Goal: Information Seeking & Learning: Learn about a topic

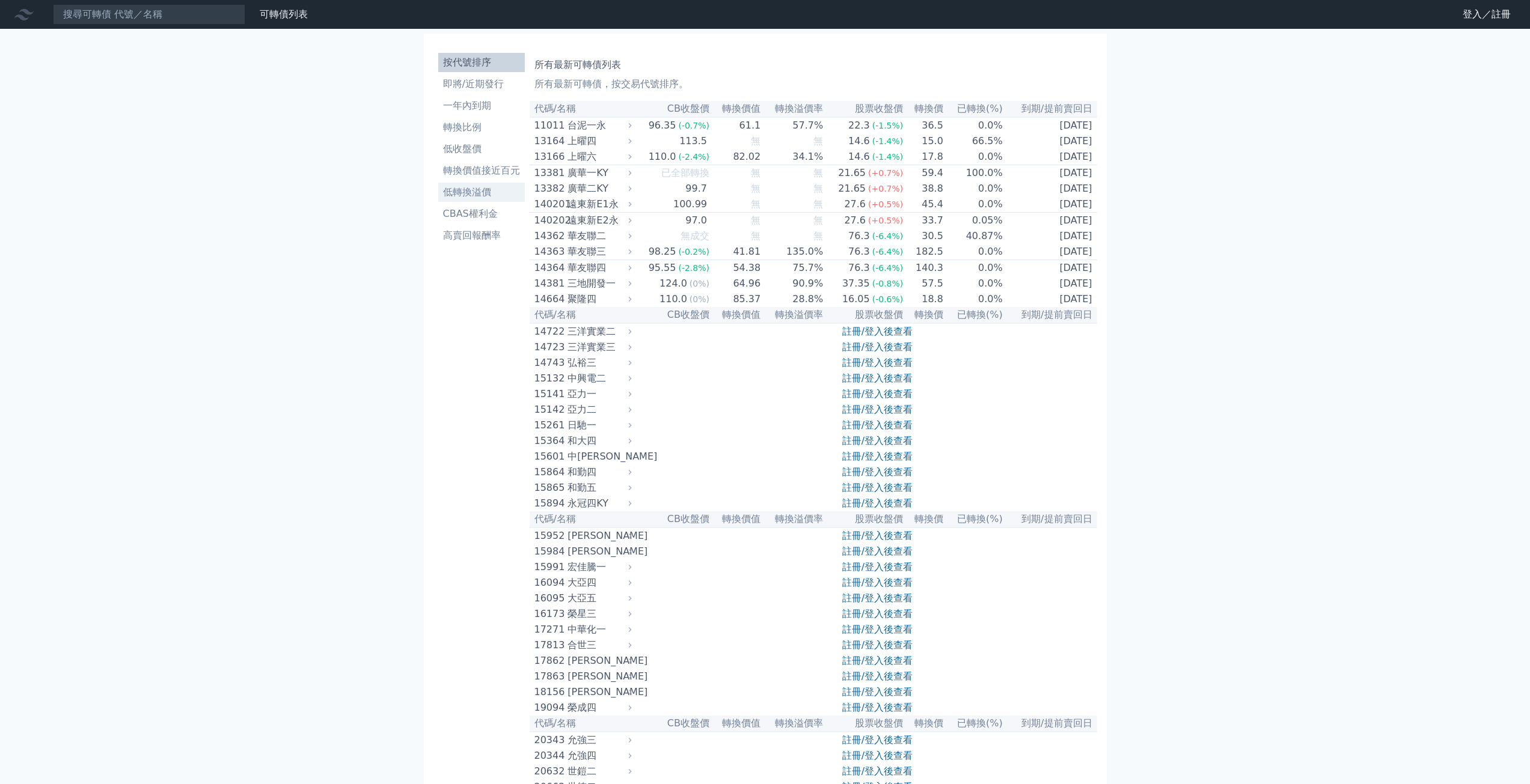
click at [484, 197] on li "低轉換溢價" at bounding box center [482, 192] width 87 height 14
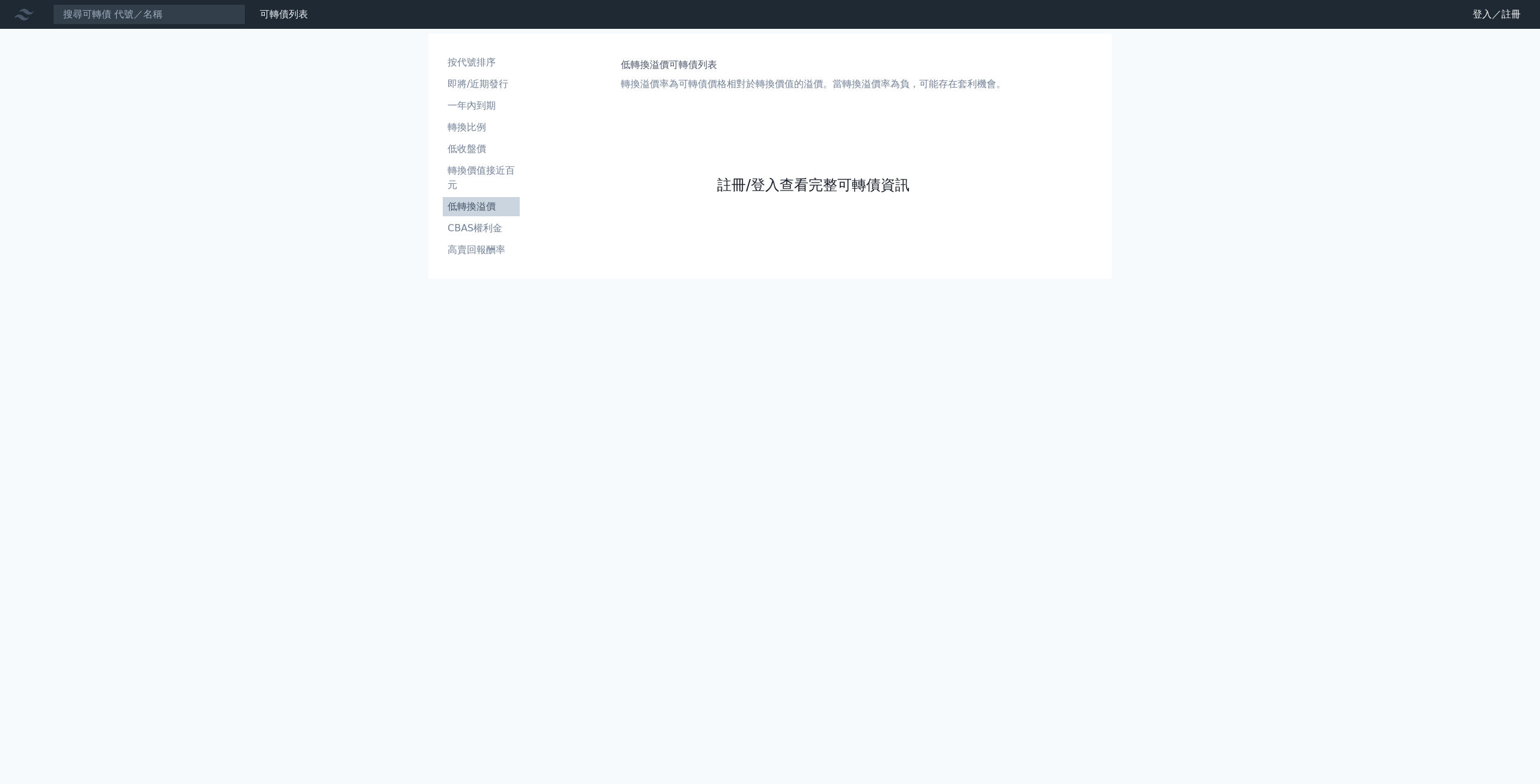
click at [806, 181] on link "註冊/登入查看完整可轉債資訊" at bounding box center [813, 185] width 192 height 19
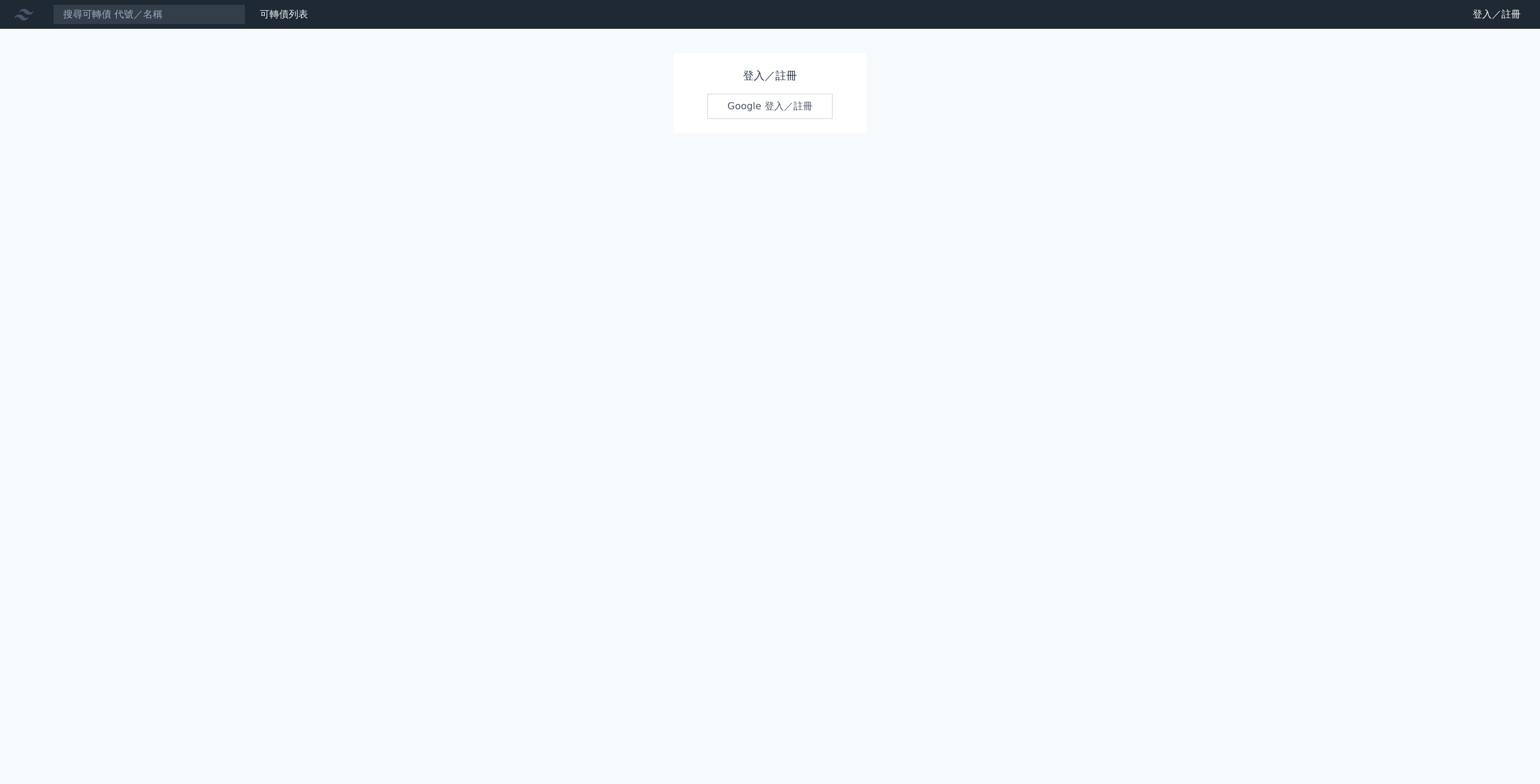
click at [769, 122] on div "登入／註冊 Google 登入／註冊" at bounding box center [769, 93] width 192 height 80
click at [770, 97] on link "Google 登入／註冊" at bounding box center [769, 106] width 125 height 25
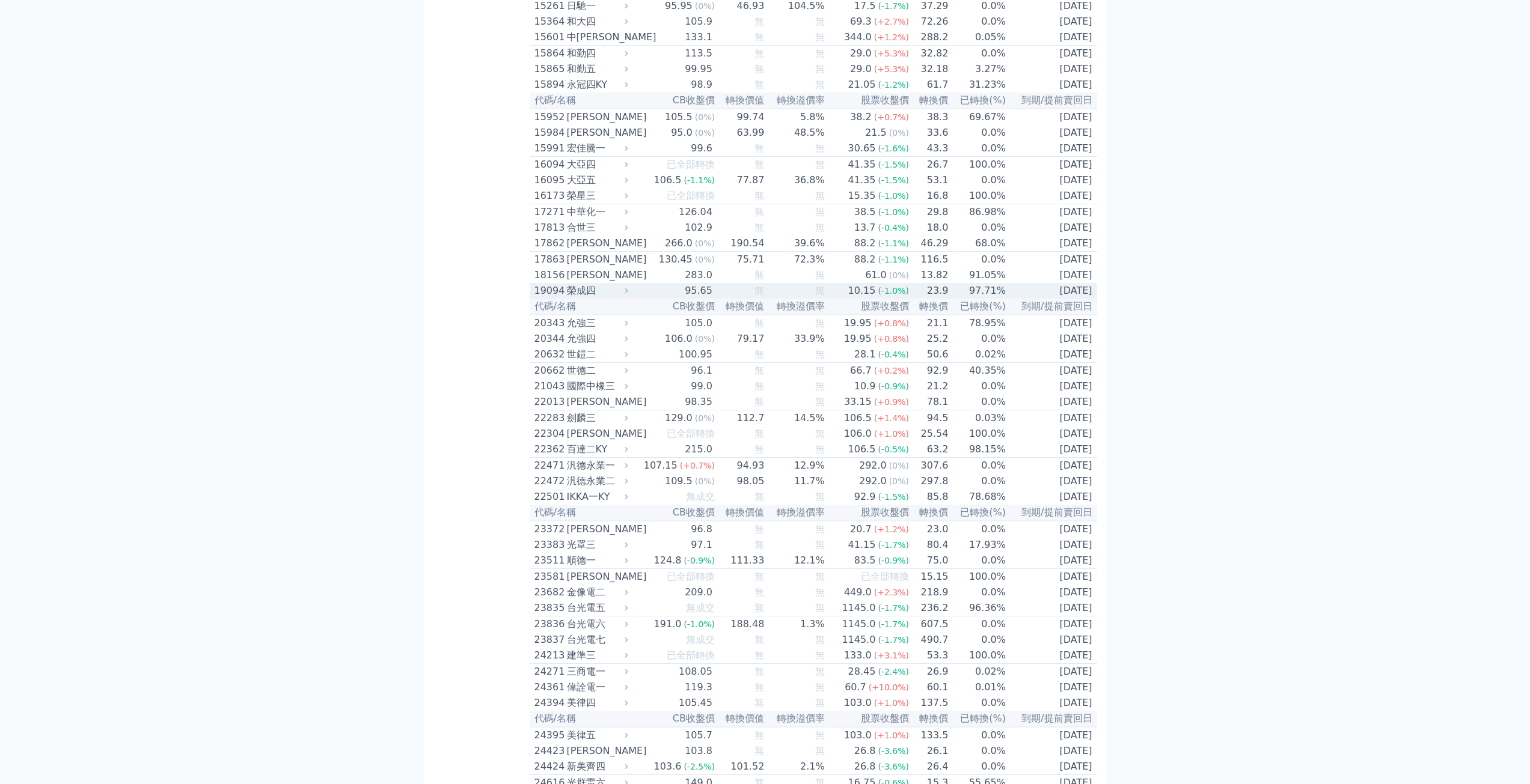
scroll to position [3318, 0]
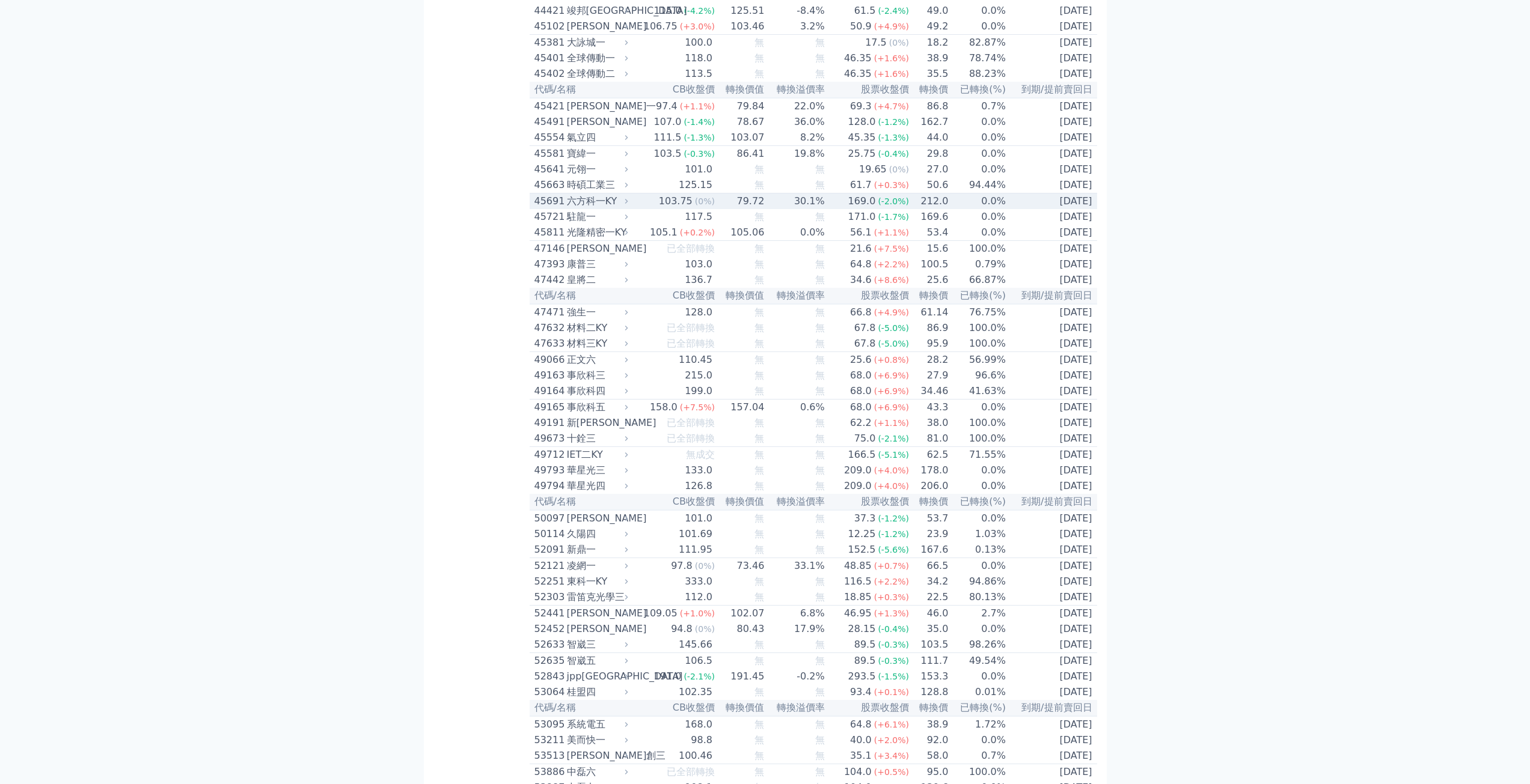
click at [1450, 444] on div "可轉債列表 財務數據 可轉債列表 財務數據 登出 登出 按代號排序 即將/近期發行 一年內到期 轉換比例 低收盤價 轉換價值接近百元 低轉換溢價" at bounding box center [765, 176] width 1530 height 6987
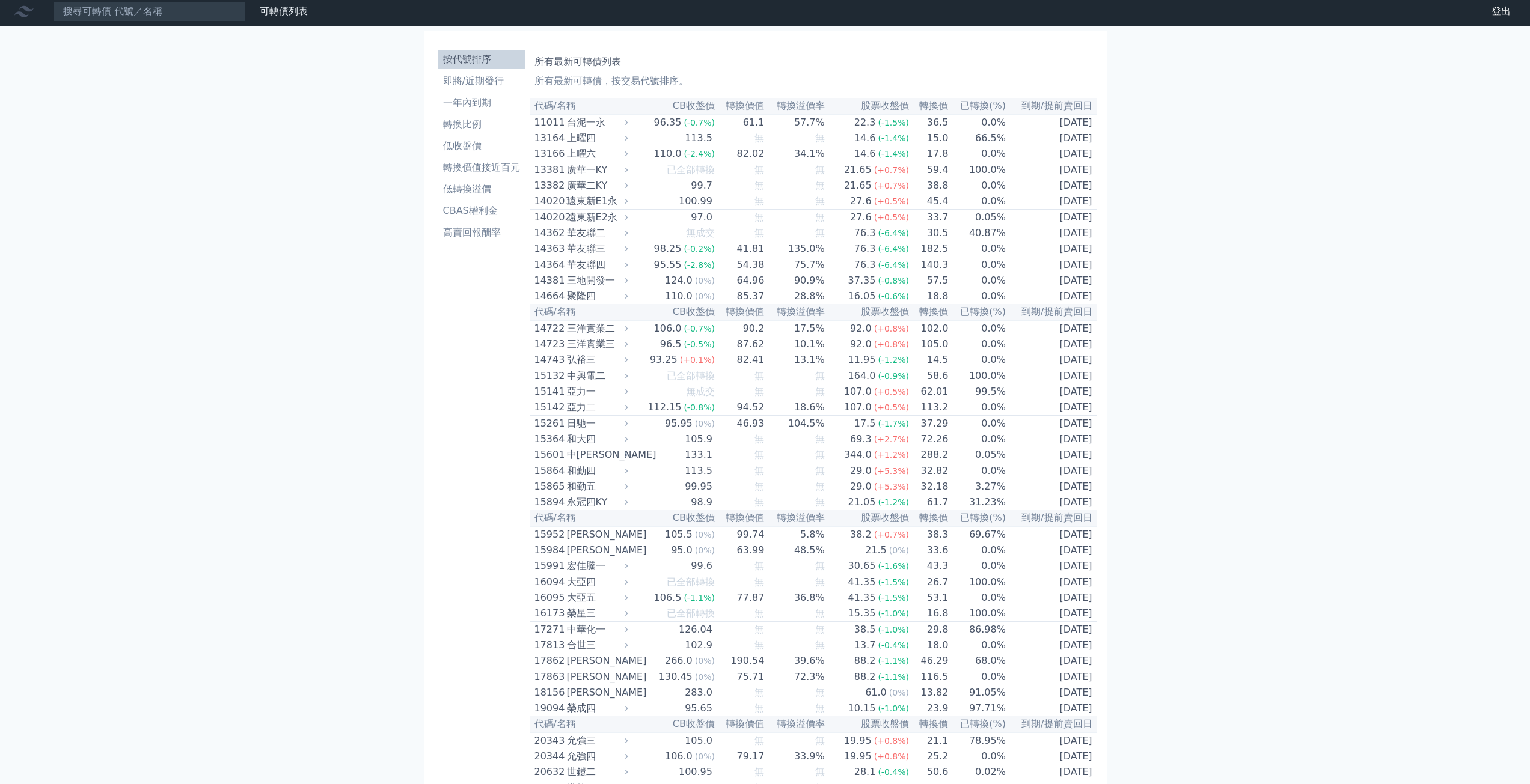
scroll to position [0, 0]
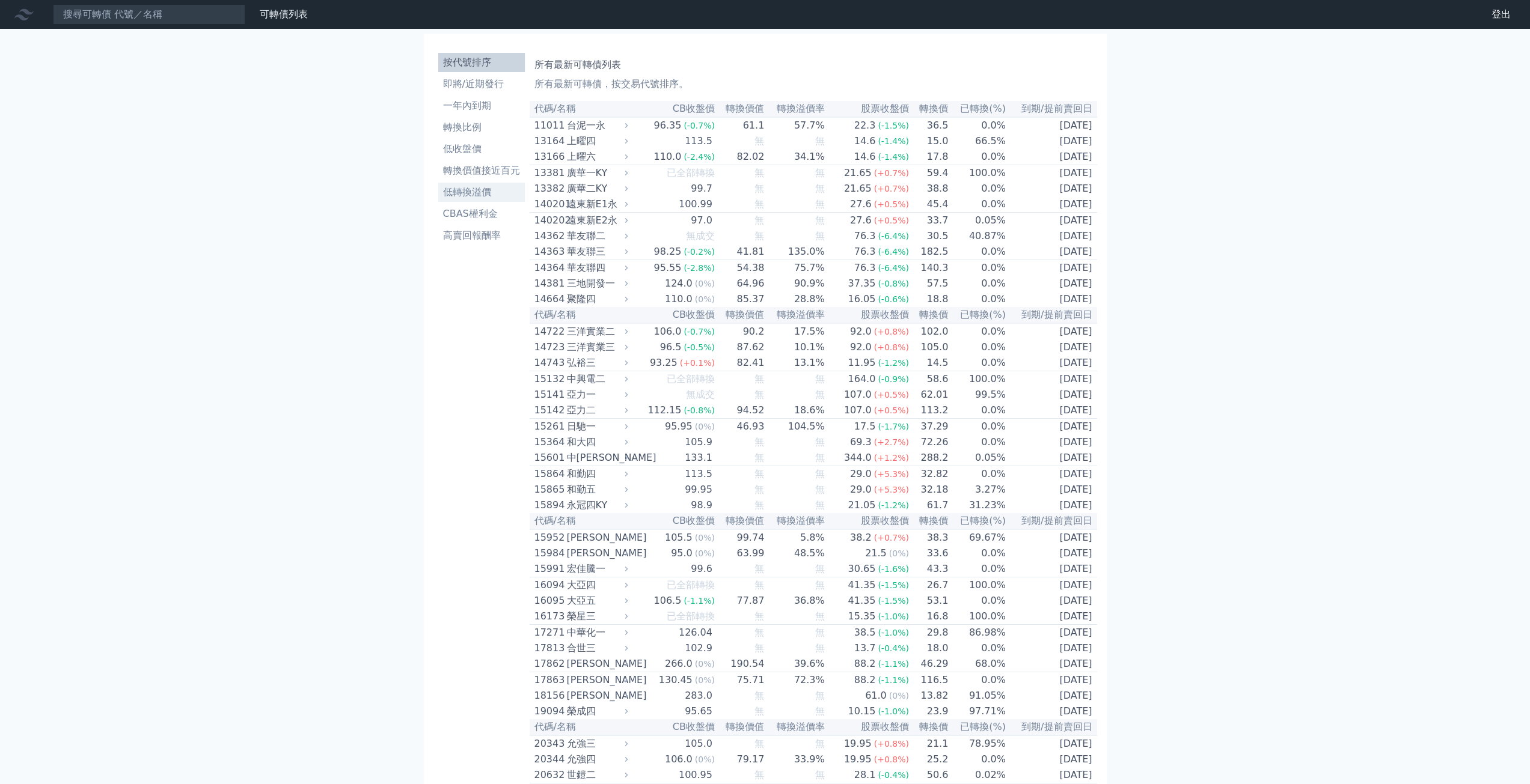
click at [505, 188] on li "低轉換溢價" at bounding box center [482, 192] width 87 height 14
